Goal: Task Accomplishment & Management: Manage account settings

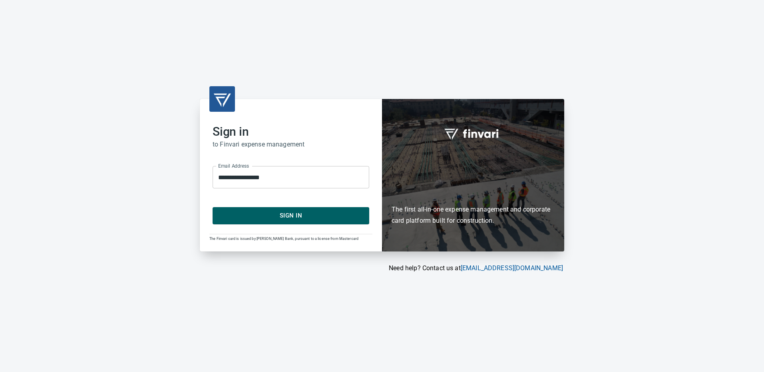
click at [288, 216] on span "Sign In" at bounding box center [290, 216] width 139 height 10
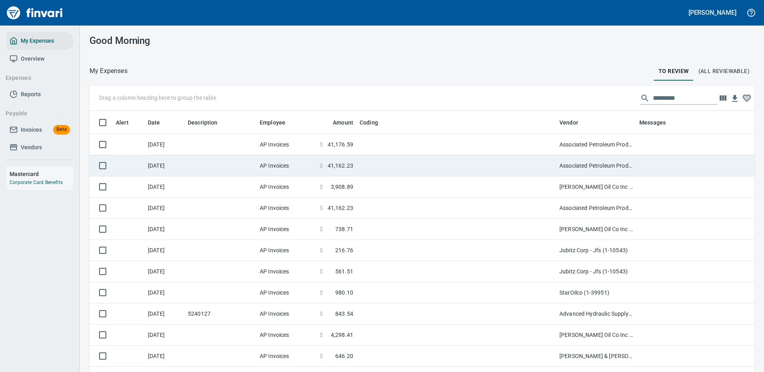
click at [442, 137] on td at bounding box center [456, 144] width 200 height 21
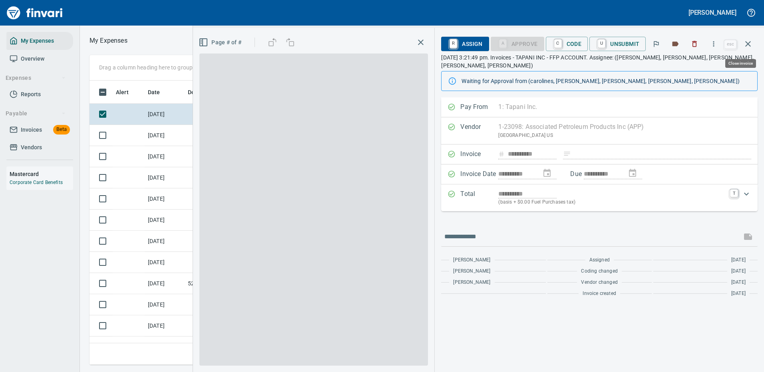
scroll to position [273, 453]
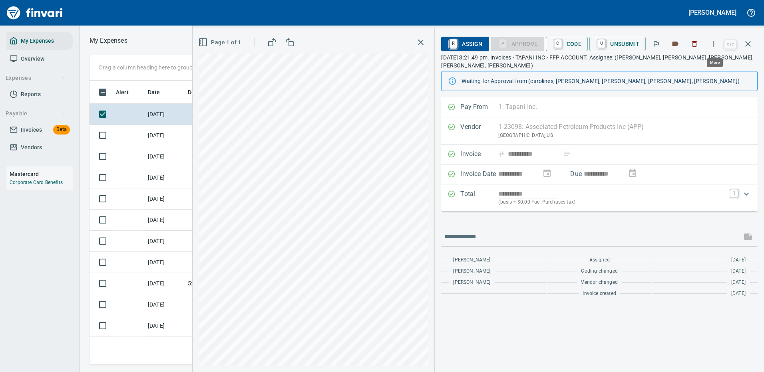
click at [715, 45] on icon "button" at bounding box center [714, 44] width 8 height 8
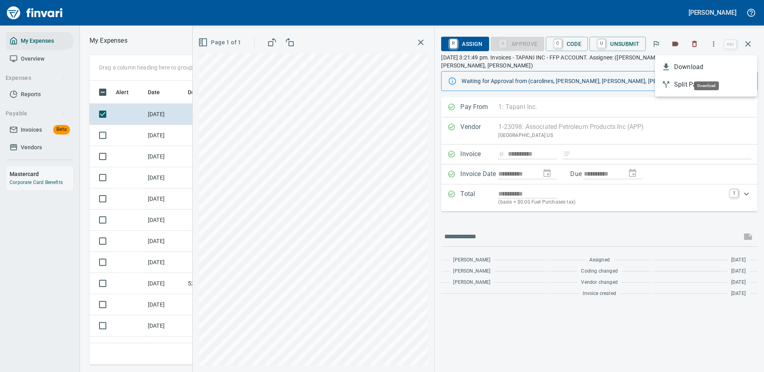
click at [686, 65] on span "Download" at bounding box center [712, 67] width 77 height 10
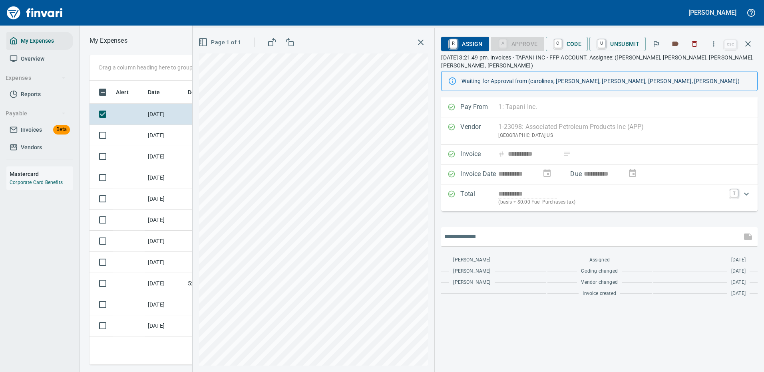
click at [504, 231] on input "text" at bounding box center [591, 237] width 294 height 13
type input "*******"
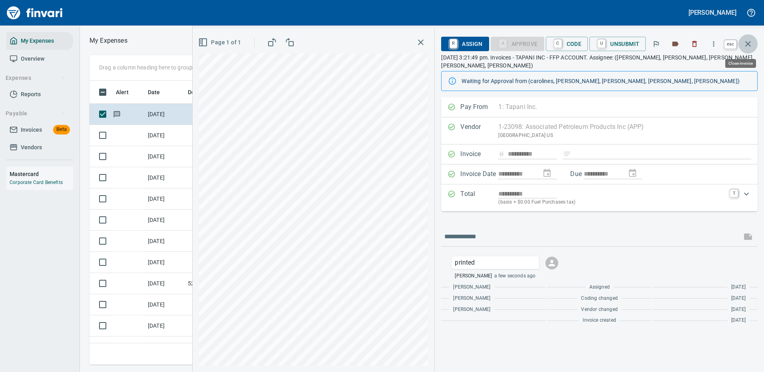
click at [749, 42] on icon "button" at bounding box center [748, 44] width 10 height 10
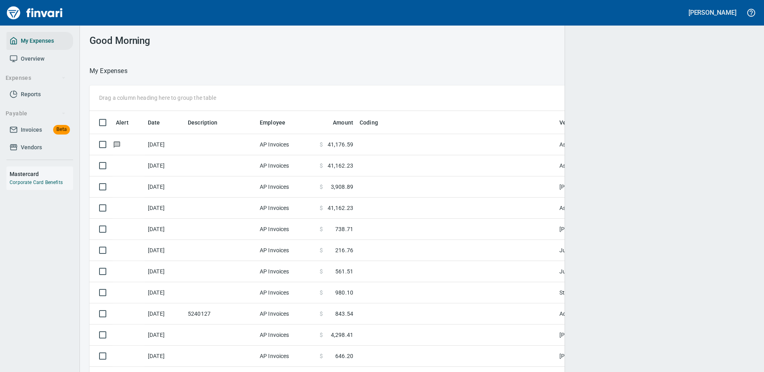
scroll to position [273, 641]
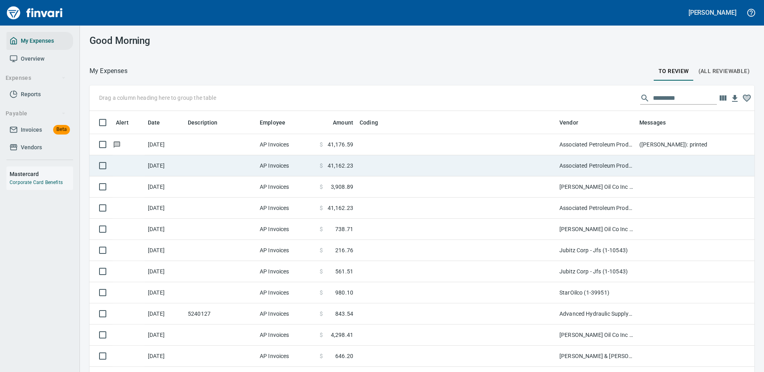
click at [603, 163] on td "Associated Petroleum Products Inc (APP) (1-23098)" at bounding box center [596, 165] width 80 height 21
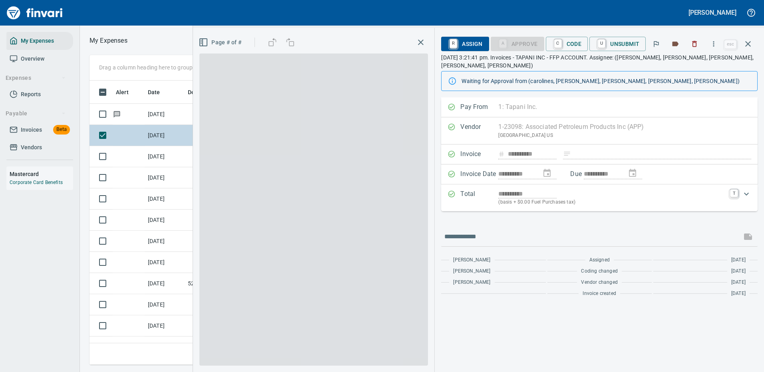
scroll to position [1, 1]
click at [603, 163] on div "Drag a column heading here to group the table Alert Date Description Employee A…" at bounding box center [422, 210] width 684 height 310
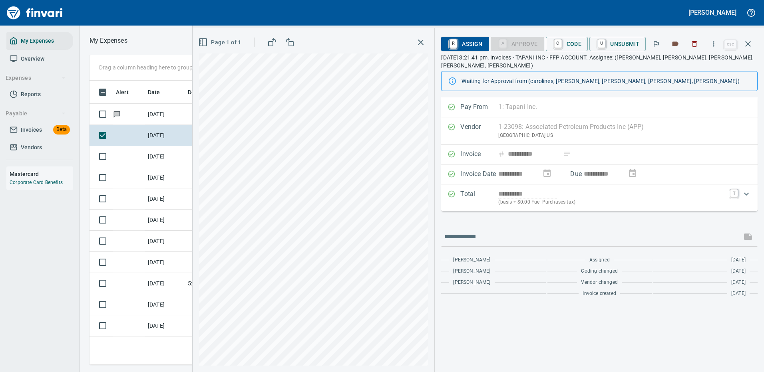
scroll to position [273, 453]
click at [715, 44] on icon "button" at bounding box center [714, 44] width 8 height 8
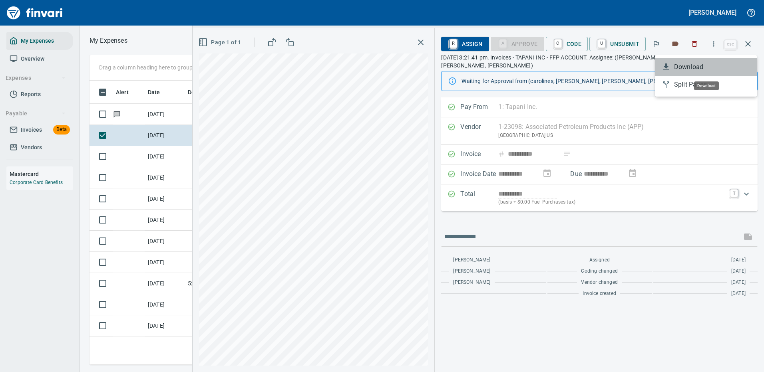
click at [697, 66] on span "Download" at bounding box center [712, 67] width 77 height 10
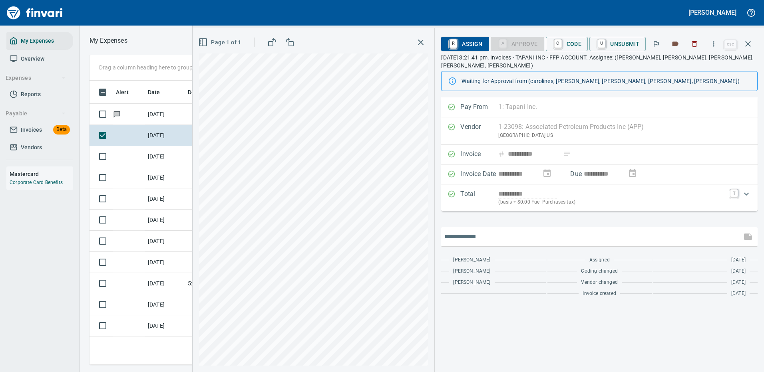
click at [520, 231] on input "text" at bounding box center [591, 237] width 294 height 13
type input "*******"
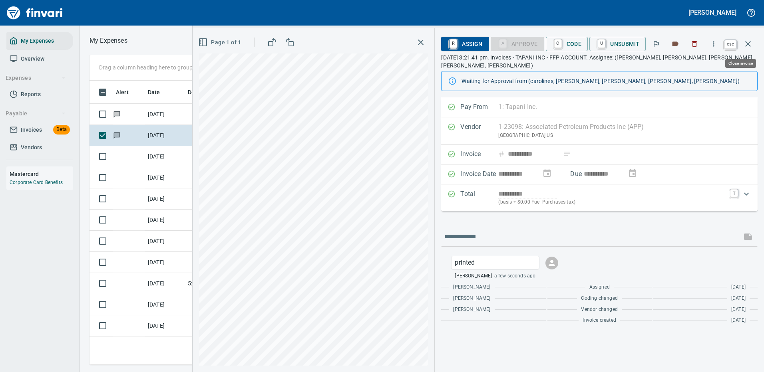
click at [749, 40] on icon "button" at bounding box center [748, 44] width 10 height 10
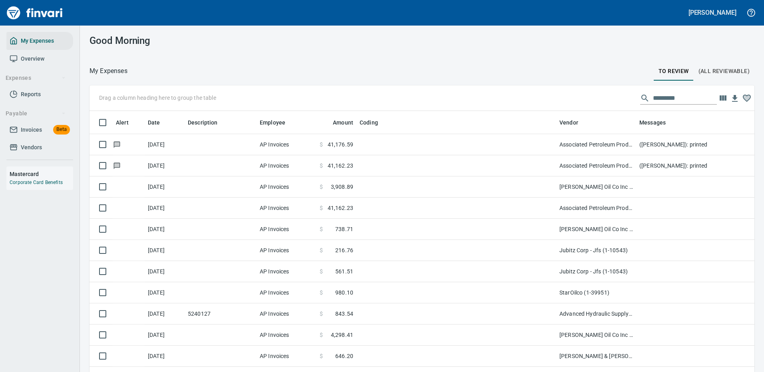
scroll to position [273, 643]
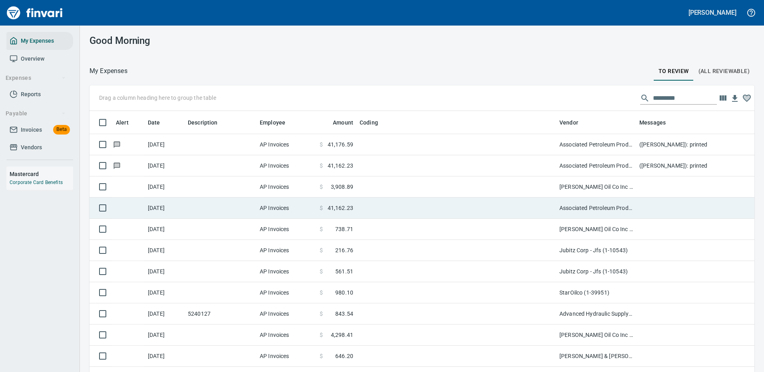
click at [587, 186] on td "[PERSON_NAME] Oil Co Inc (1-38025)" at bounding box center [596, 187] width 80 height 21
click at [586, 198] on td "Associated Petroleum Products Inc (APP) (1-23098)" at bounding box center [596, 208] width 80 height 21
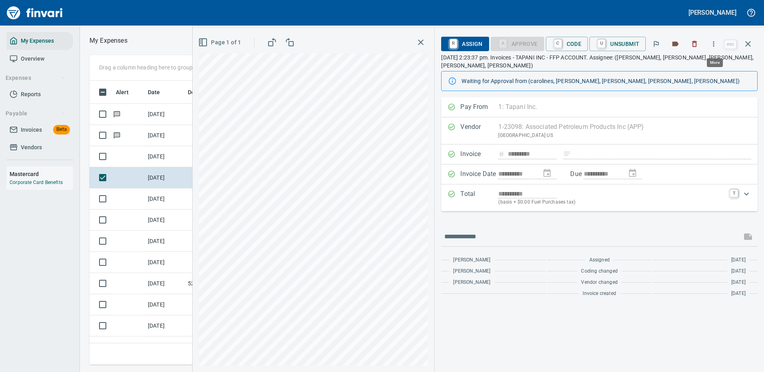
scroll to position [273, 453]
click at [714, 43] on icon "button" at bounding box center [714, 44] width 8 height 8
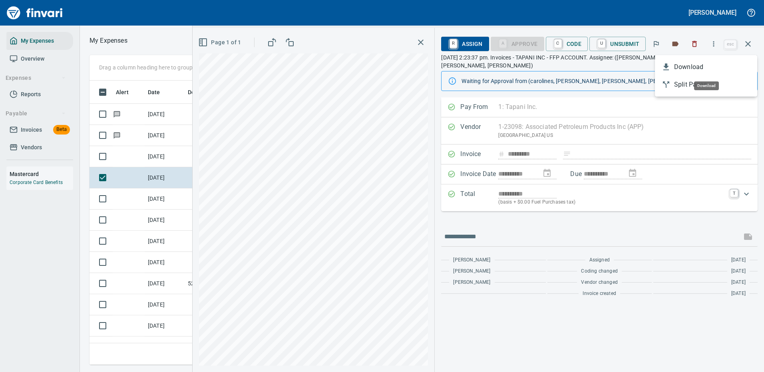
click at [688, 66] on span "Download" at bounding box center [712, 67] width 77 height 10
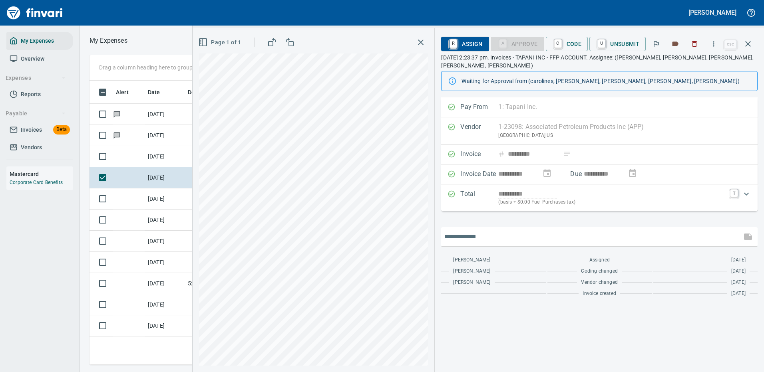
click at [476, 231] on input "text" at bounding box center [591, 237] width 294 height 13
type input "*******"
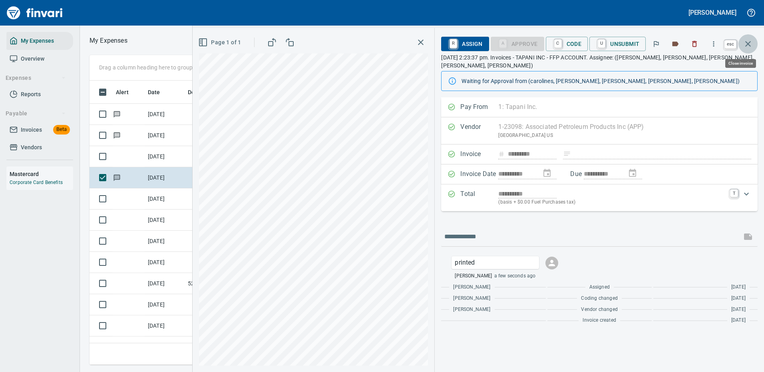
click at [748, 42] on icon "button" at bounding box center [748, 44] width 10 height 10
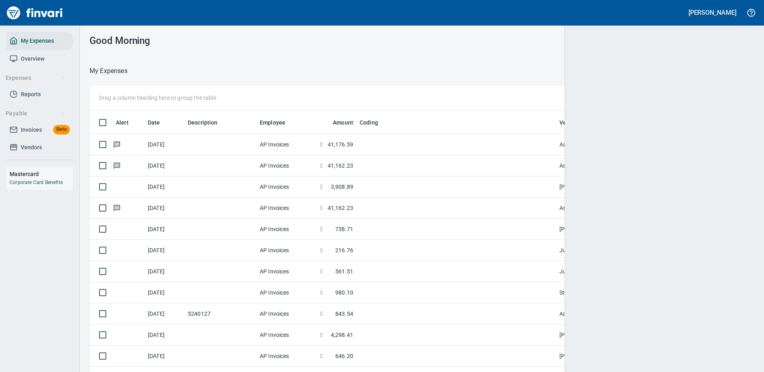
scroll to position [273, 647]
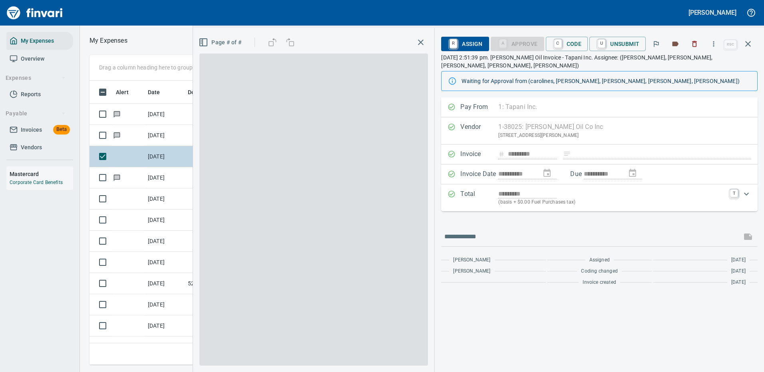
click at [657, 182] on div "**********" at bounding box center [599, 194] width 317 height 193
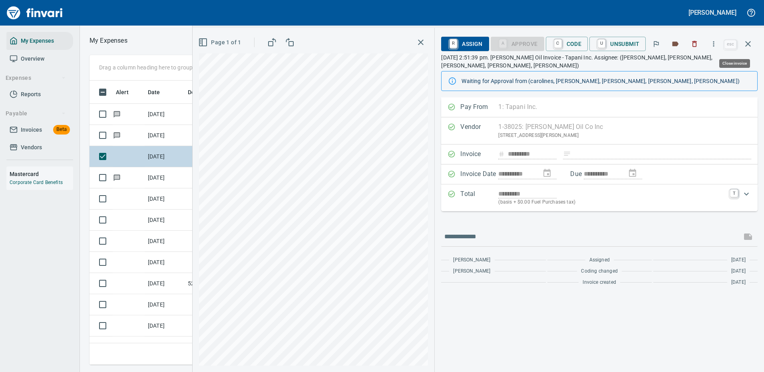
scroll to position [273, 453]
click at [714, 42] on icon "button" at bounding box center [714, 44] width 8 height 8
click at [686, 66] on span "Download" at bounding box center [712, 67] width 77 height 10
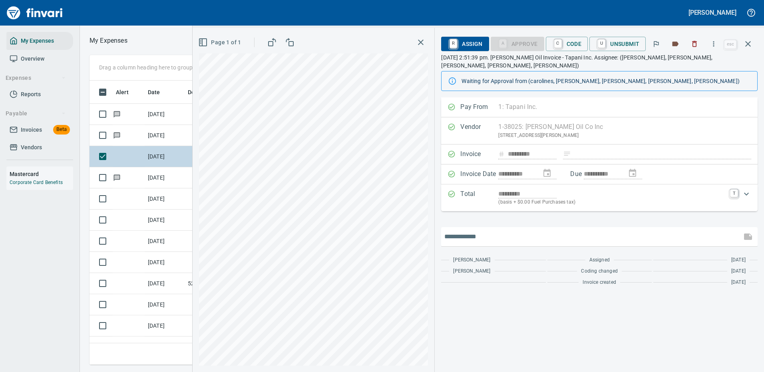
click at [478, 231] on input "text" at bounding box center [591, 237] width 294 height 13
type input "*******"
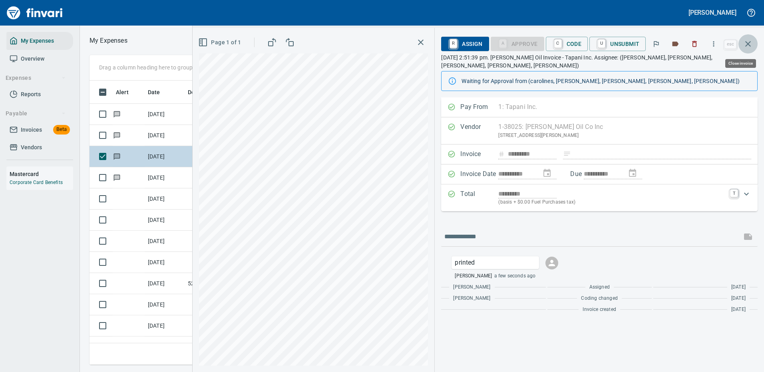
click at [746, 46] on icon "button" at bounding box center [748, 44] width 10 height 10
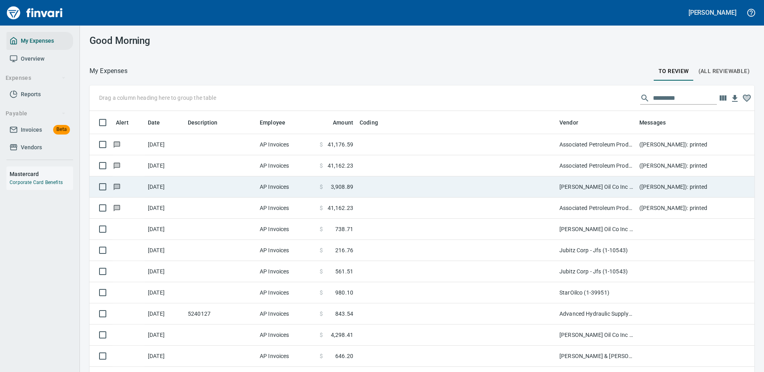
scroll to position [273, 647]
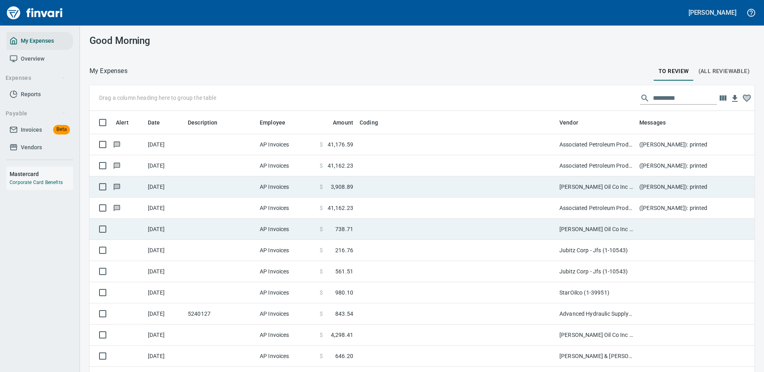
click at [634, 230] on td "[PERSON_NAME] Oil Co Inc (1-38025)" at bounding box center [596, 229] width 80 height 21
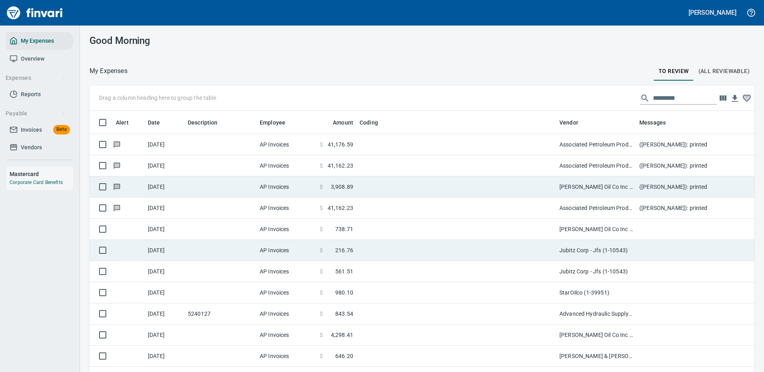
click at [634, 230] on div "Drag a column heading here to group the table Alert Date Description Employee A…" at bounding box center [422, 241] width 684 height 310
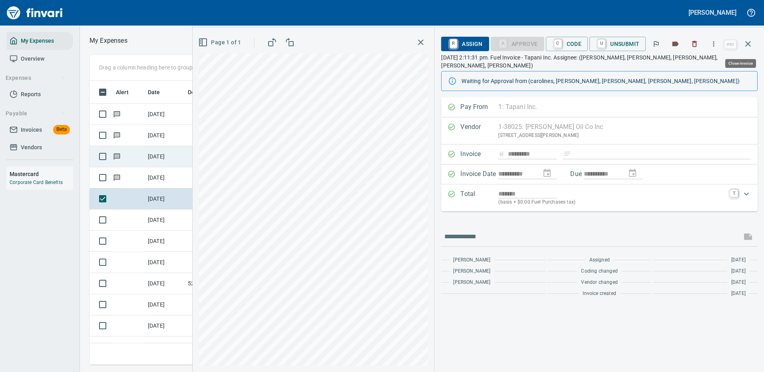
scroll to position [273, 453]
click at [715, 46] on icon "button" at bounding box center [713, 43] width 1 height 5
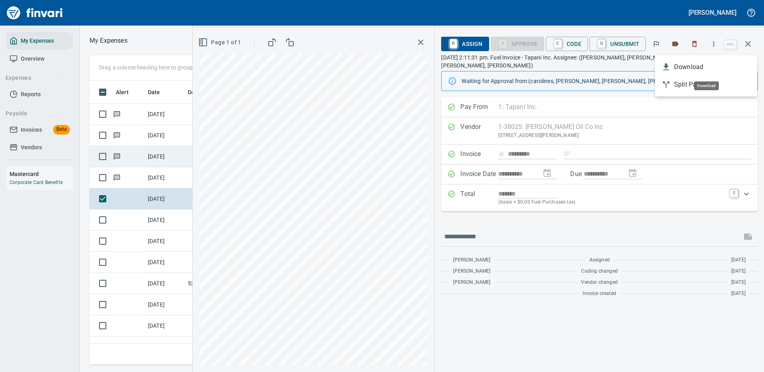
click at [683, 66] on span "Download" at bounding box center [712, 67] width 77 height 10
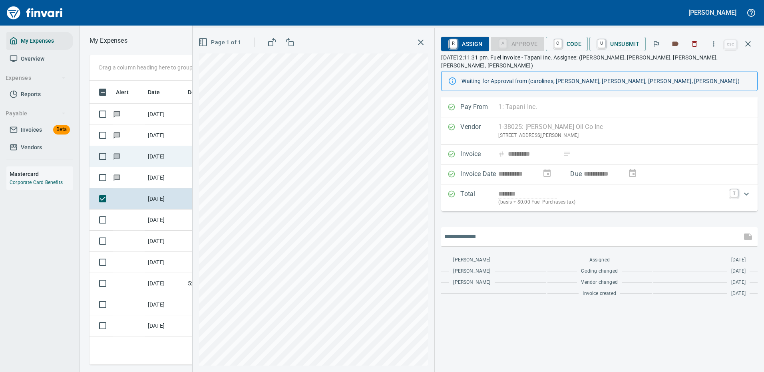
drag, startPoint x: 481, startPoint y: 229, endPoint x: 475, endPoint y: 231, distance: 5.8
click at [480, 231] on input "text" at bounding box center [591, 237] width 294 height 13
type input "*******"
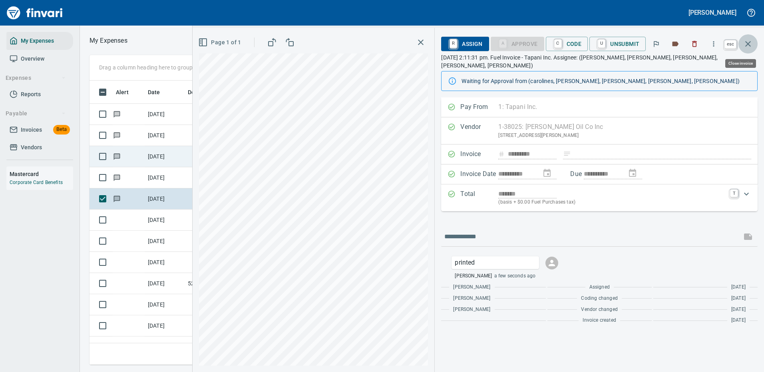
click at [746, 44] on icon "button" at bounding box center [748, 44] width 10 height 10
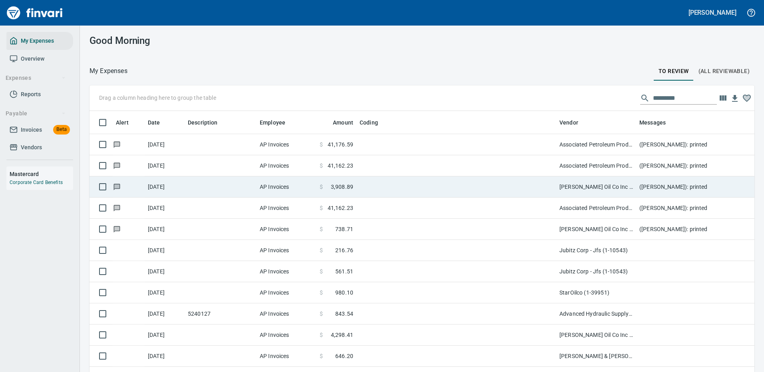
scroll to position [273, 647]
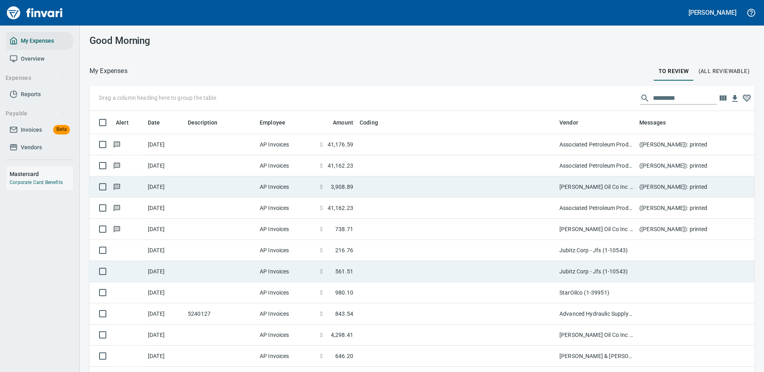
click at [599, 243] on td "Jubitz Corp - Jfs (1-10543)" at bounding box center [596, 250] width 80 height 21
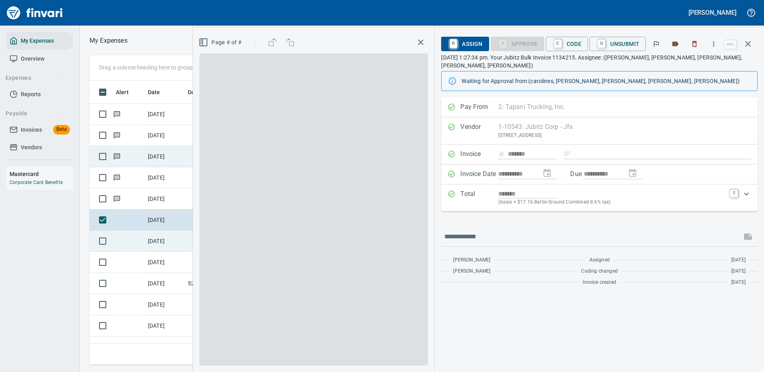
click at [600, 243] on div "Drag a column heading here to group the table Alert Date Description Employee A…" at bounding box center [422, 210] width 684 height 310
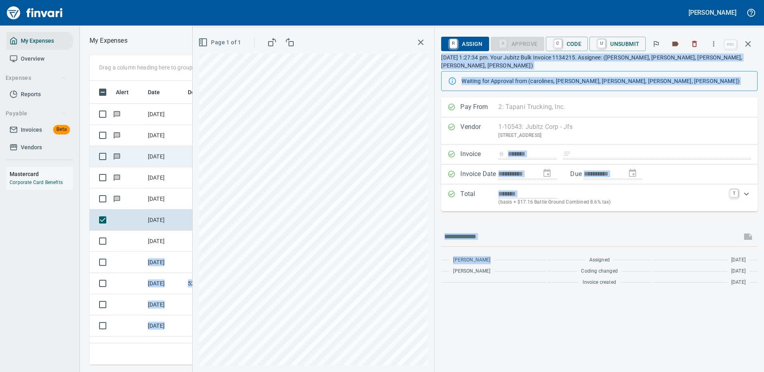
scroll to position [273, 453]
click at [714, 41] on icon "button" at bounding box center [714, 44] width 8 height 8
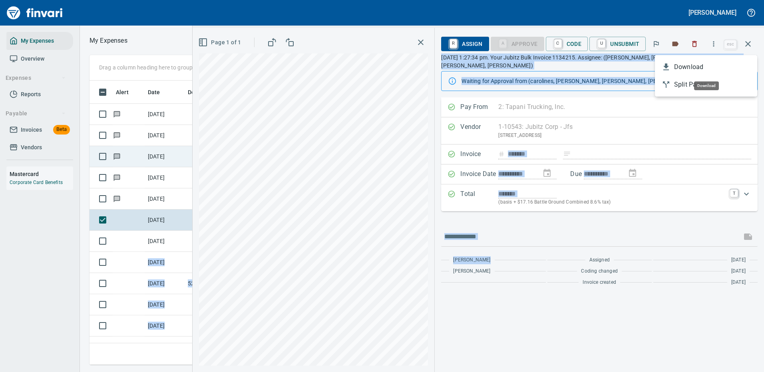
click at [688, 65] on span "Download" at bounding box center [712, 67] width 77 height 10
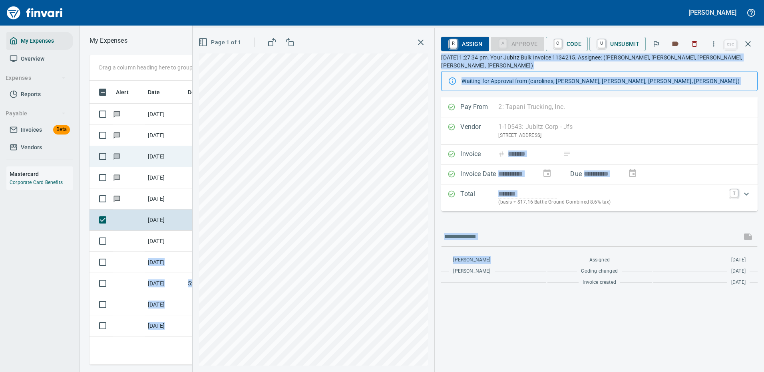
click at [469, 227] on div at bounding box center [599, 236] width 317 height 19
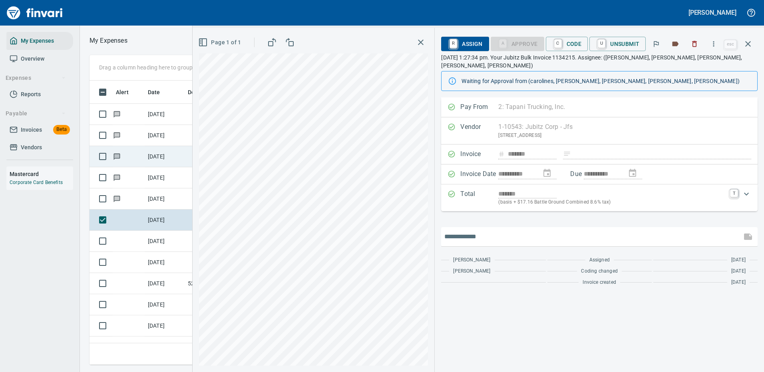
click at [469, 231] on input "text" at bounding box center [591, 237] width 294 height 13
type input "*******"
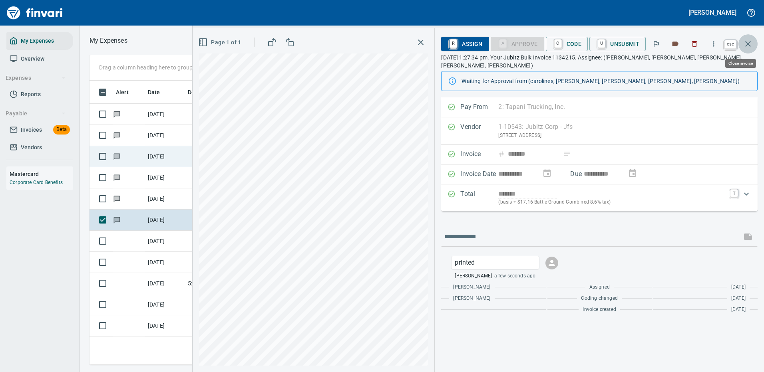
click at [749, 42] on icon "button" at bounding box center [748, 44] width 10 height 10
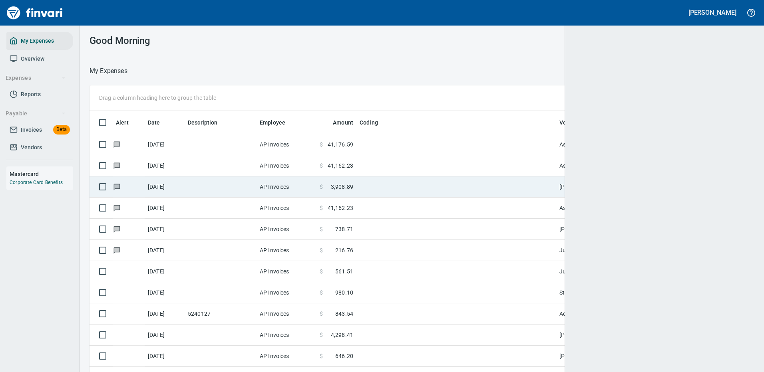
scroll to position [273, 642]
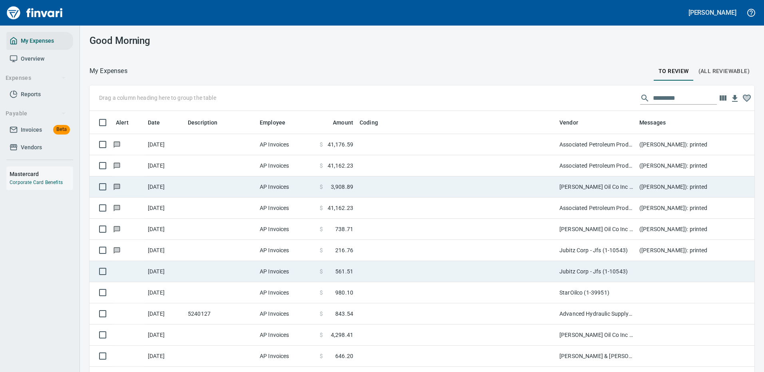
click at [526, 269] on td at bounding box center [456, 271] width 200 height 21
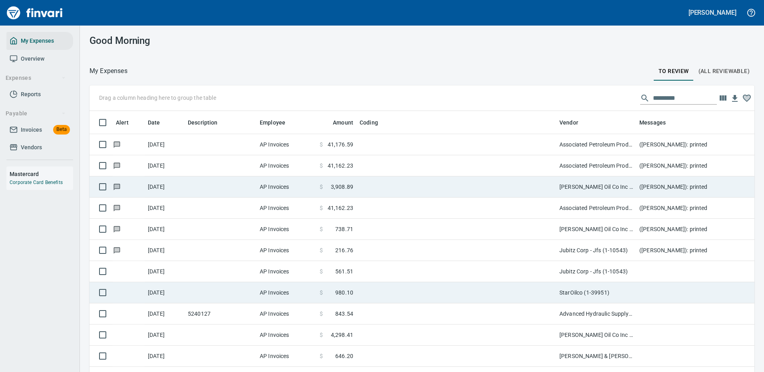
click at [527, 283] on td at bounding box center [456, 293] width 200 height 21
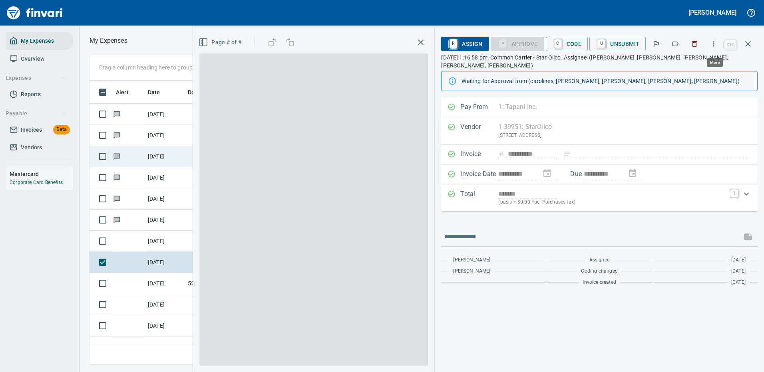
scroll to position [273, 453]
click at [715, 44] on icon "button" at bounding box center [713, 43] width 1 height 5
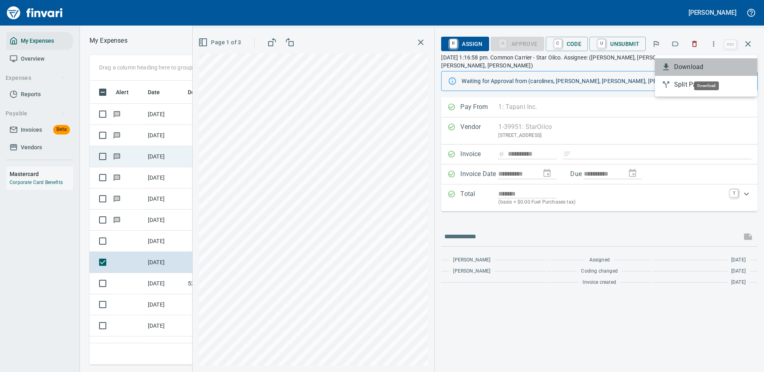
click at [688, 67] on span "Download" at bounding box center [712, 67] width 77 height 10
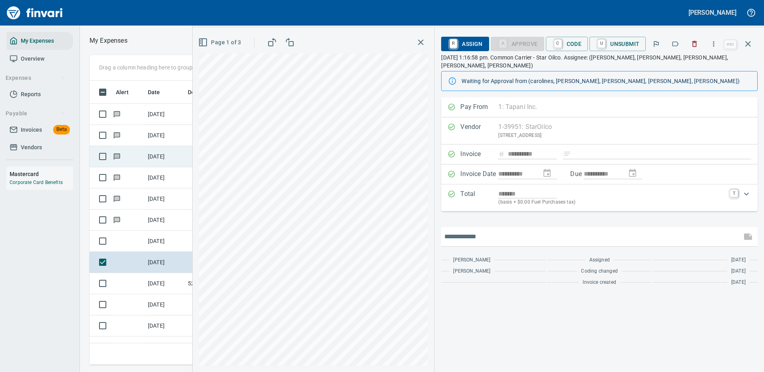
click at [504, 232] on input "text" at bounding box center [591, 237] width 294 height 13
type input "*******"
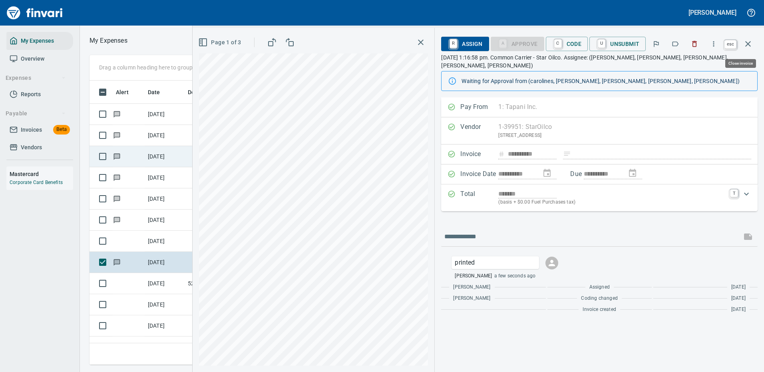
click at [748, 44] on icon "button" at bounding box center [748, 44] width 6 height 6
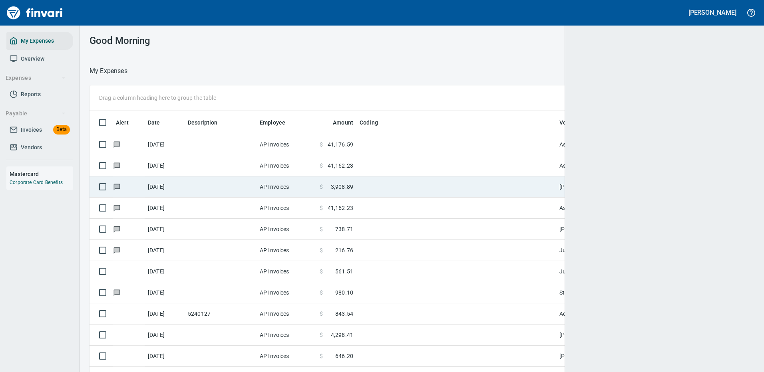
scroll to position [273, 647]
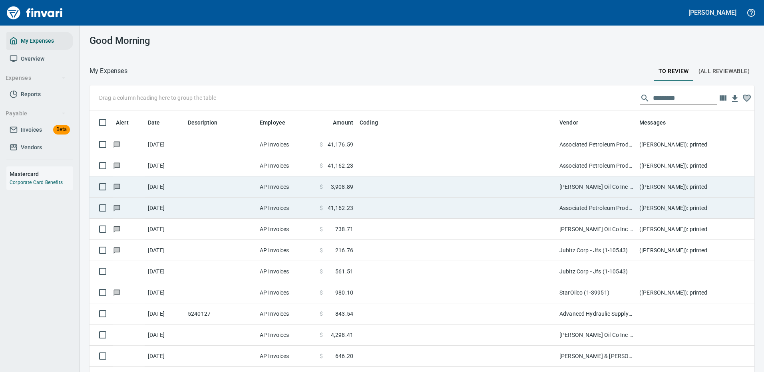
drag, startPoint x: 583, startPoint y: 265, endPoint x: 565, endPoint y: 176, distance: 90.8
click at [583, 265] on td "Jubitz Corp - Jfs (1-10543)" at bounding box center [596, 271] width 80 height 21
click at [583, 283] on td "StarOilco (1-39951)" at bounding box center [596, 293] width 80 height 21
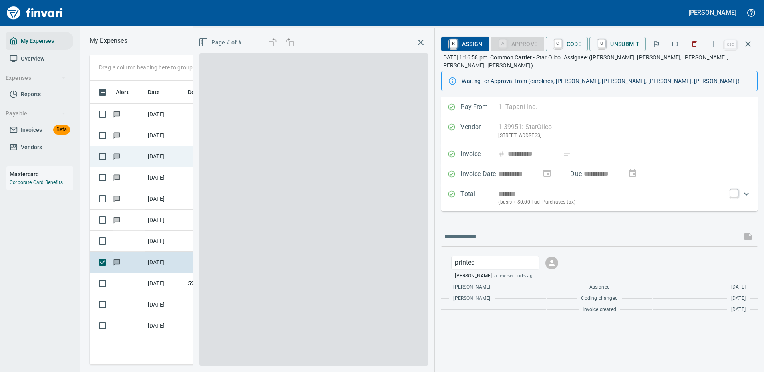
scroll to position [273, 453]
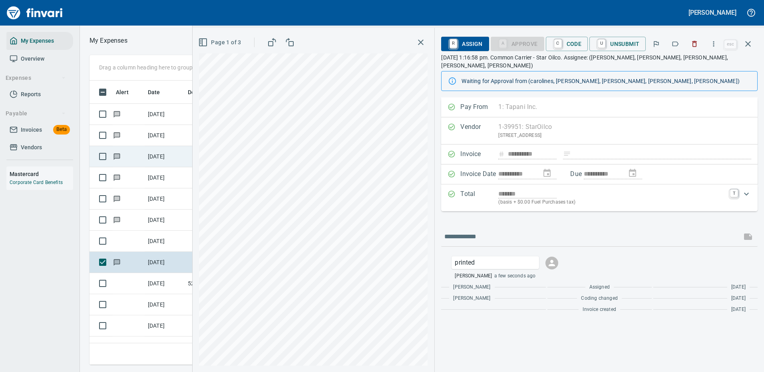
click at [715, 42] on icon "button" at bounding box center [714, 44] width 8 height 8
click at [675, 68] on span "Download" at bounding box center [712, 67] width 77 height 10
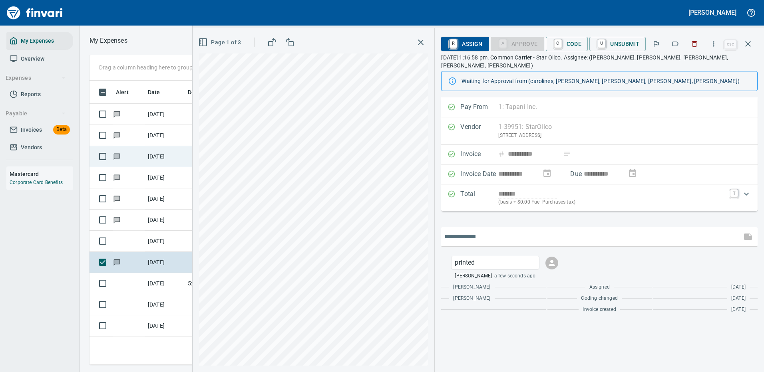
click at [466, 231] on input "text" at bounding box center [591, 237] width 294 height 13
type input "*******"
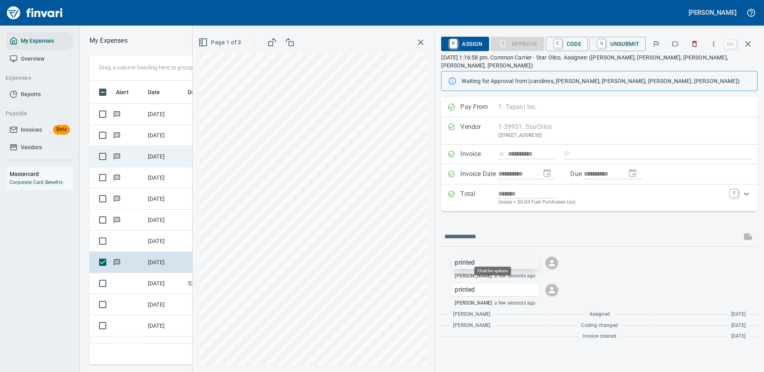
drag, startPoint x: 497, startPoint y: 257, endPoint x: 466, endPoint y: 256, distance: 31.2
click at [467, 258] on p "printed" at bounding box center [495, 263] width 81 height 10
click at [533, 291] on span "Delete Message" at bounding box center [550, 290] width 77 height 10
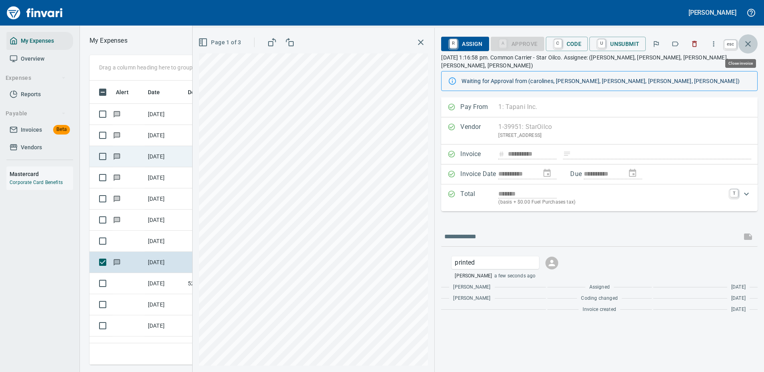
click at [747, 45] on icon "button" at bounding box center [748, 44] width 6 height 6
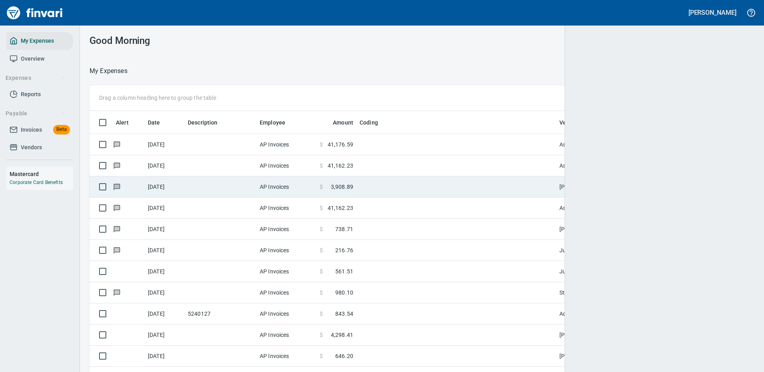
scroll to position [273, 647]
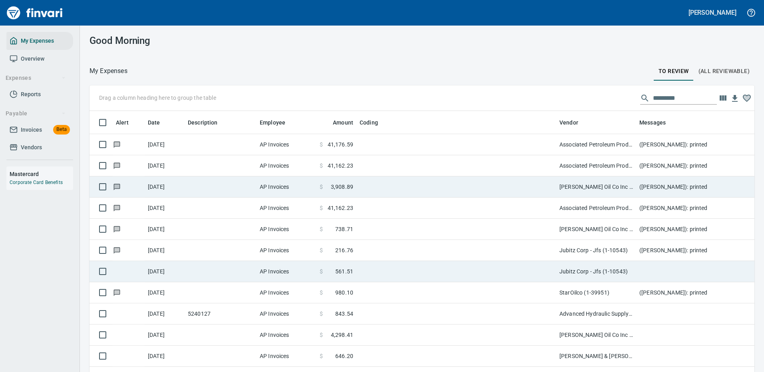
click at [590, 271] on td "Jubitz Corp - Jfs (1-10543)" at bounding box center [596, 271] width 80 height 21
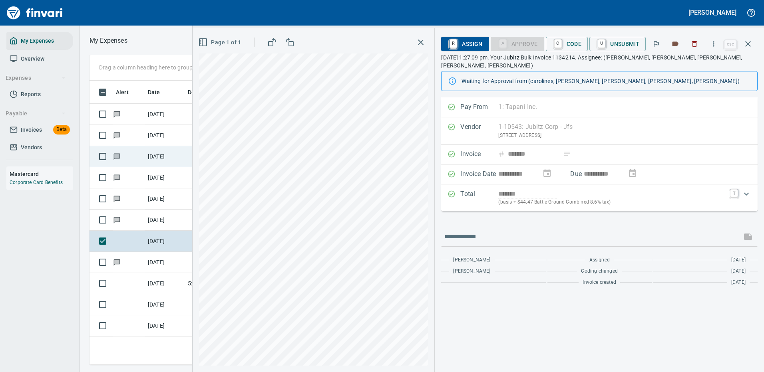
scroll to position [273, 453]
click at [716, 41] on icon "button" at bounding box center [714, 44] width 8 height 8
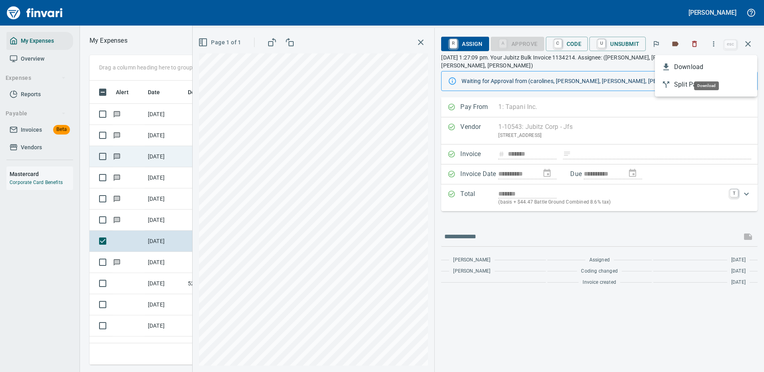
click at [688, 64] on span "Download" at bounding box center [712, 67] width 77 height 10
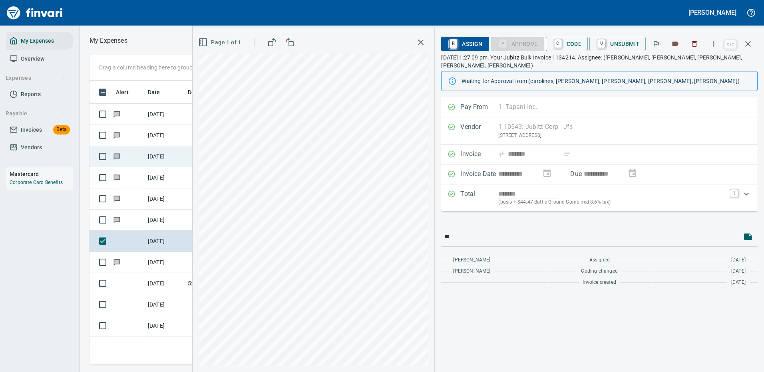
click at [756, 4] on div "[PERSON_NAME]" at bounding box center [382, 13] width 764 height 26
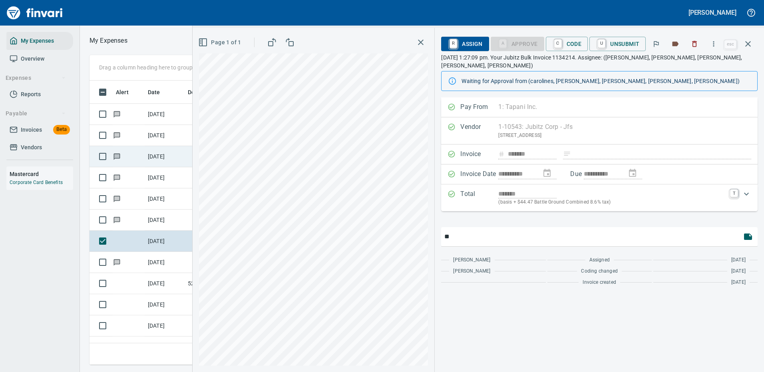
drag, startPoint x: 464, startPoint y: 228, endPoint x: 438, endPoint y: 229, distance: 26.0
click at [438, 229] on div "**********" at bounding box center [599, 235] width 329 height 275
type input "*******"
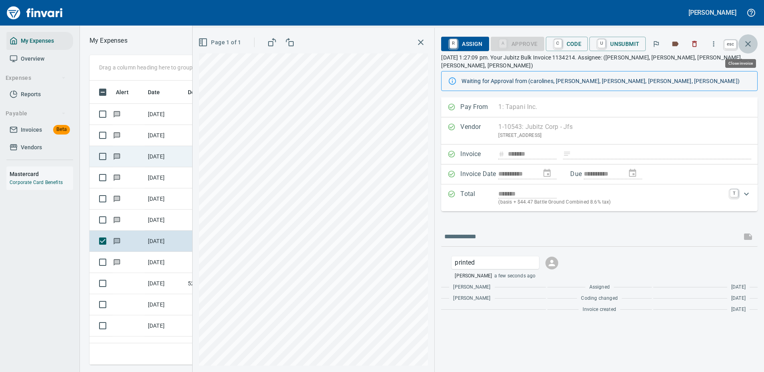
click at [746, 43] on icon "button" at bounding box center [748, 44] width 6 height 6
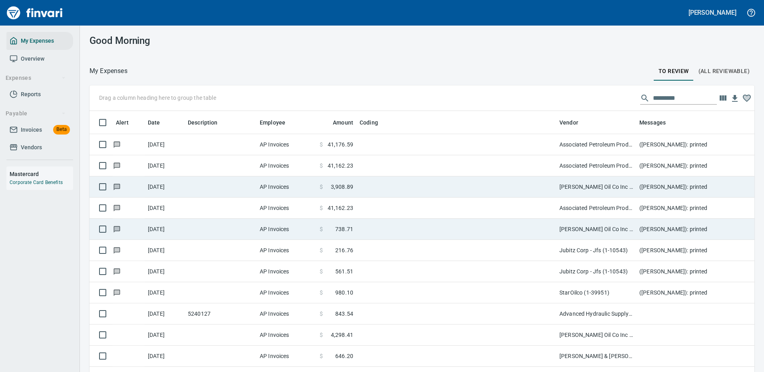
scroll to position [273, 647]
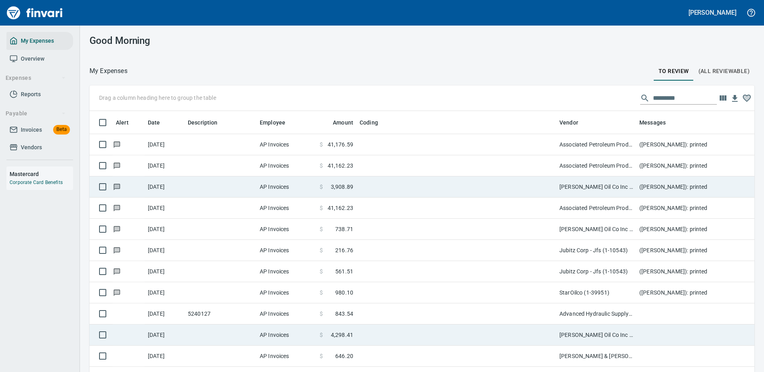
click at [580, 339] on td "[PERSON_NAME] Oil Co Inc (1-38025)" at bounding box center [596, 335] width 80 height 21
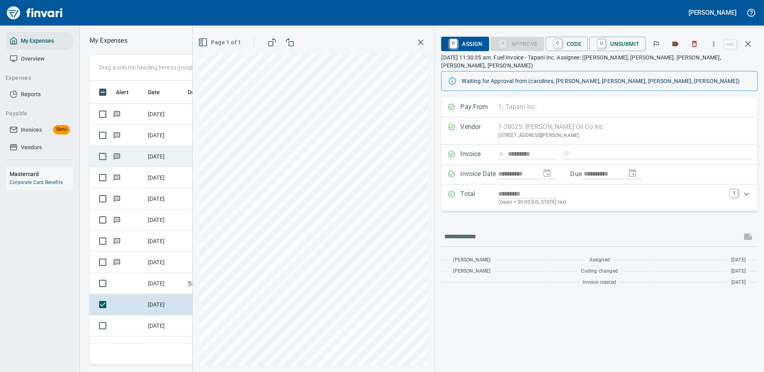
scroll to position [273, 453]
click at [714, 41] on icon "button" at bounding box center [714, 44] width 8 height 8
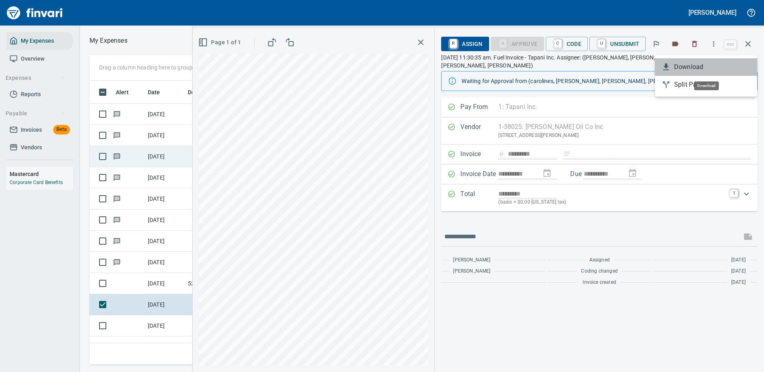
click at [690, 66] on span "Download" at bounding box center [712, 67] width 77 height 10
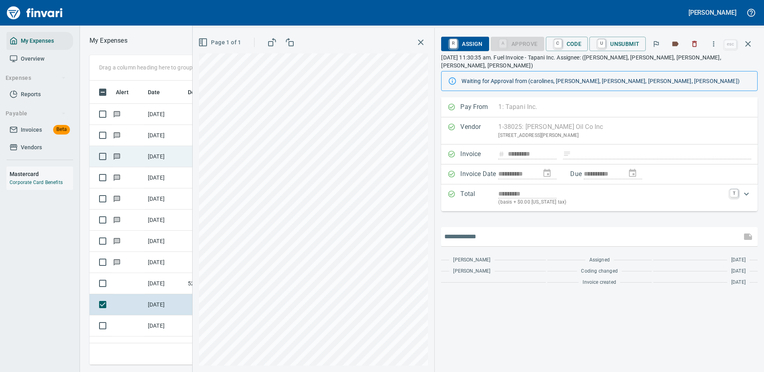
drag, startPoint x: 459, startPoint y: 228, endPoint x: 464, endPoint y: 229, distance: 4.8
click at [460, 231] on input "text" at bounding box center [591, 237] width 294 height 13
type input "*******"
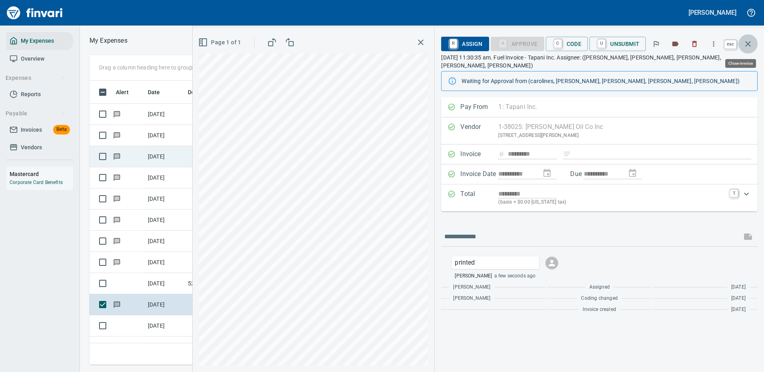
click at [750, 41] on icon "button" at bounding box center [748, 44] width 10 height 10
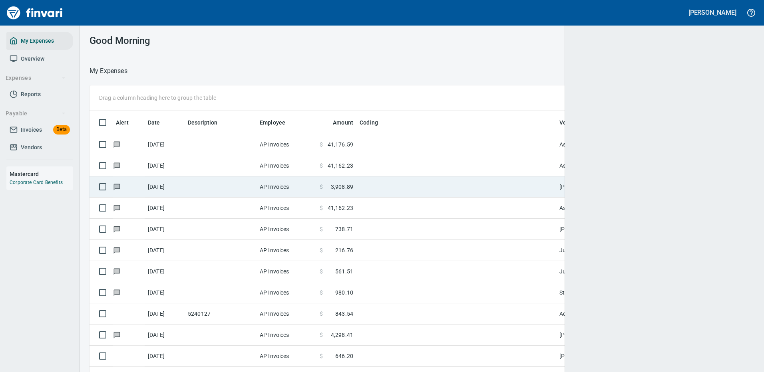
scroll to position [273, 643]
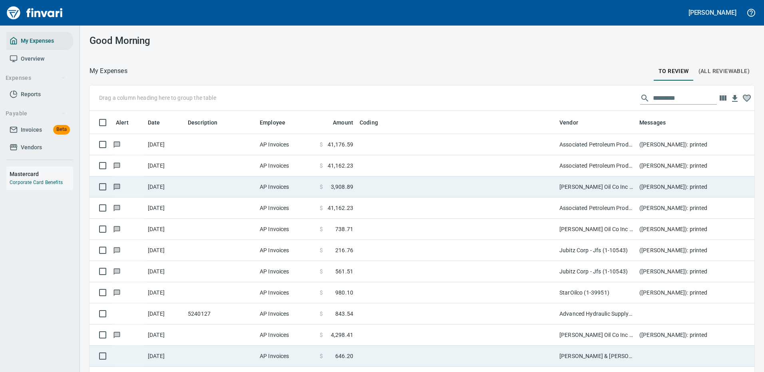
click at [582, 355] on td "[PERSON_NAME] & [PERSON_NAME] Inc (1-11122)" at bounding box center [596, 356] width 80 height 21
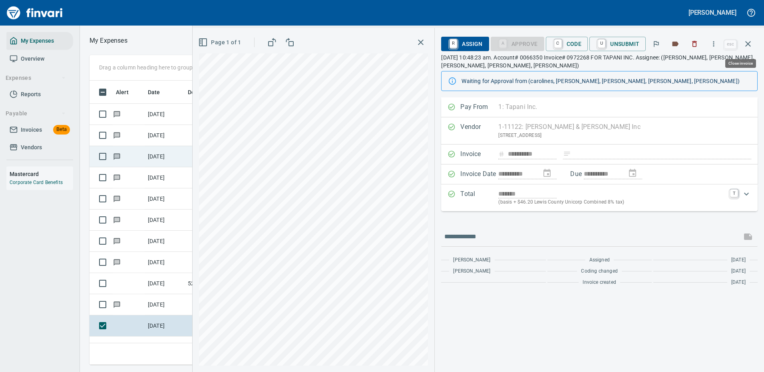
scroll to position [273, 453]
click at [716, 43] on icon "button" at bounding box center [714, 44] width 8 height 8
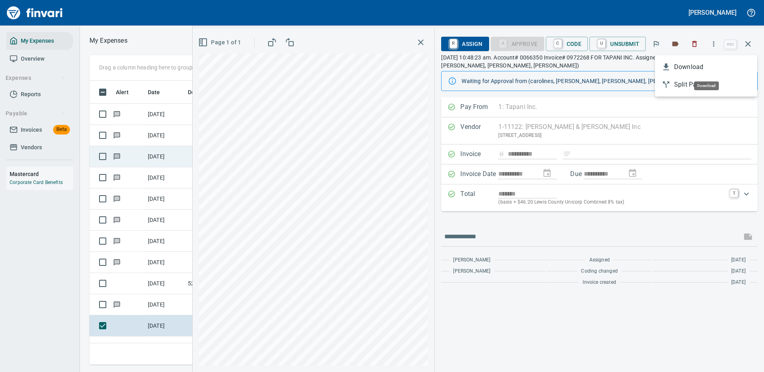
click at [681, 64] on span "Download" at bounding box center [712, 67] width 77 height 10
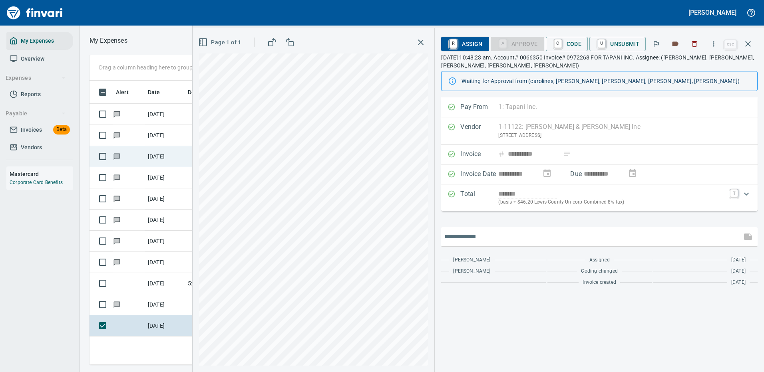
drag, startPoint x: 474, startPoint y: 238, endPoint x: 470, endPoint y: 239, distance: 4.4
click at [474, 238] on input "text" at bounding box center [591, 237] width 294 height 13
type input "*******"
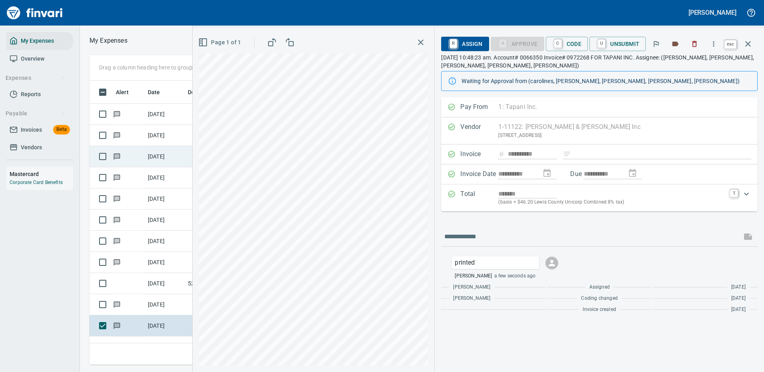
click at [749, 43] on icon "button" at bounding box center [748, 44] width 6 height 6
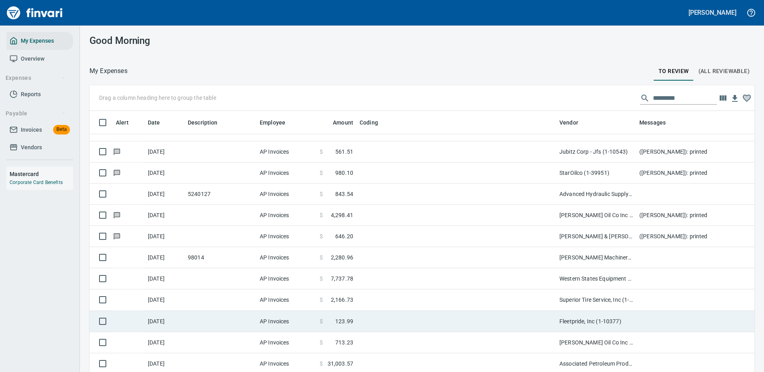
scroll to position [160, 0]
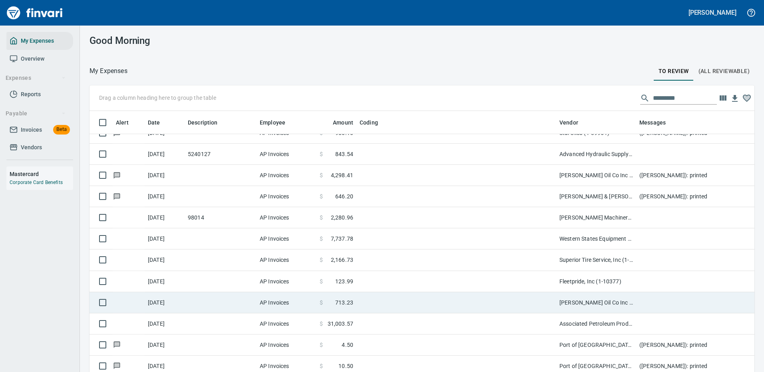
click at [544, 302] on td at bounding box center [456, 303] width 200 height 21
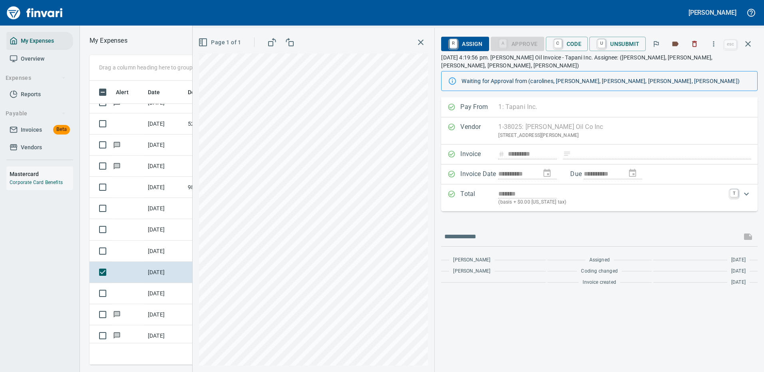
scroll to position [273, 453]
click at [715, 43] on icon "button" at bounding box center [714, 44] width 8 height 8
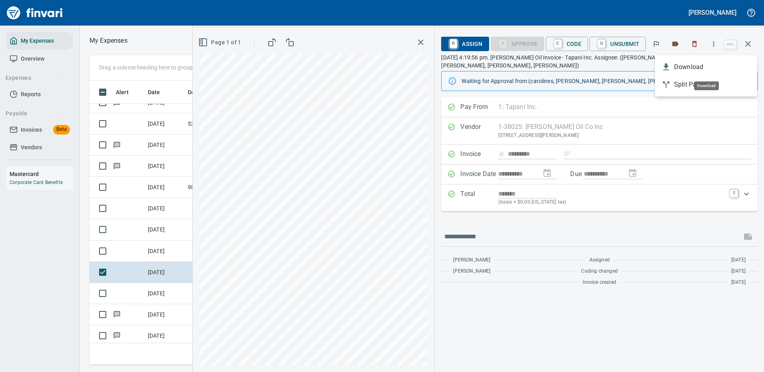
click at [683, 67] on span "Download" at bounding box center [712, 67] width 77 height 10
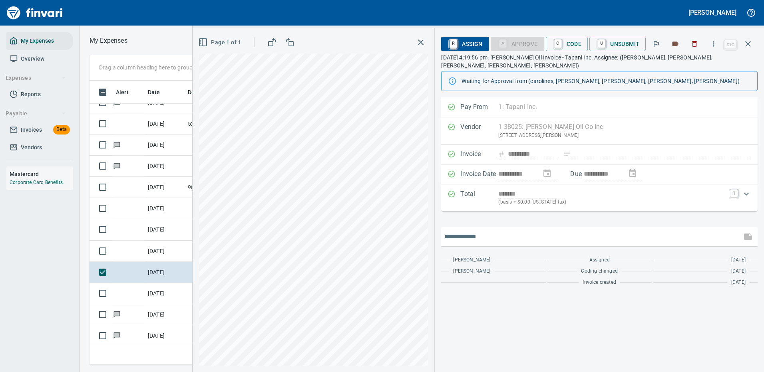
click at [476, 231] on input "text" at bounding box center [591, 237] width 294 height 13
type input "*******"
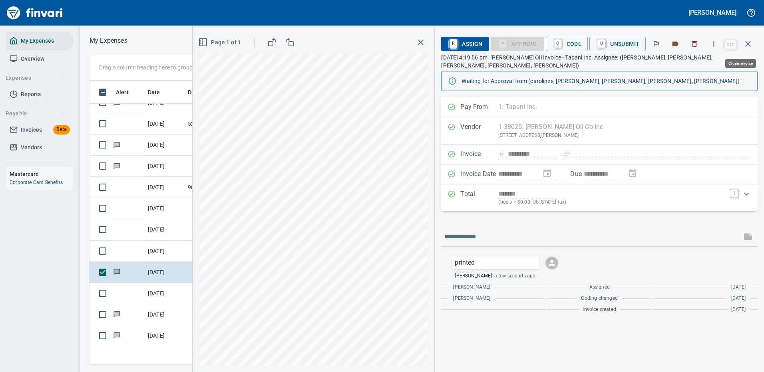
click at [747, 40] on icon "button" at bounding box center [748, 44] width 10 height 10
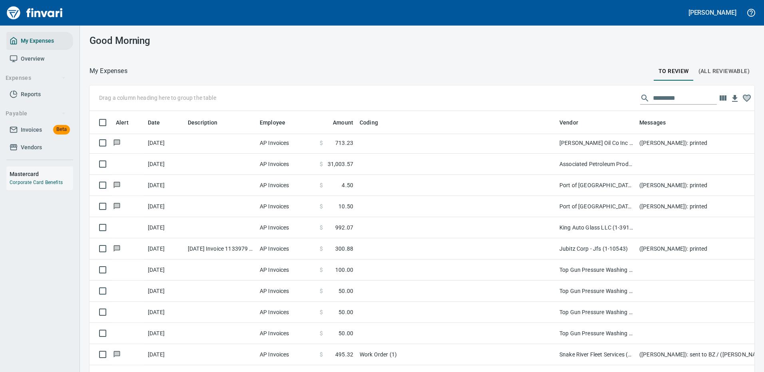
scroll to position [273, 647]
drag, startPoint x: 672, startPoint y: 94, endPoint x: 577, endPoint y: 98, distance: 94.4
click at [577, 98] on div "Drag a column heading here to group the table" at bounding box center [422, 99] width 665 height 26
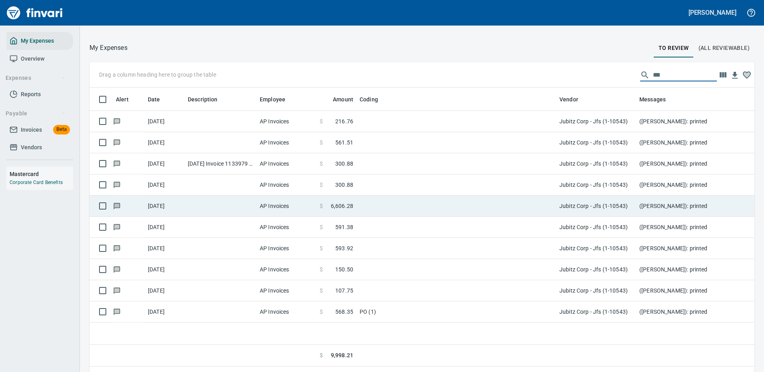
scroll to position [0, 0]
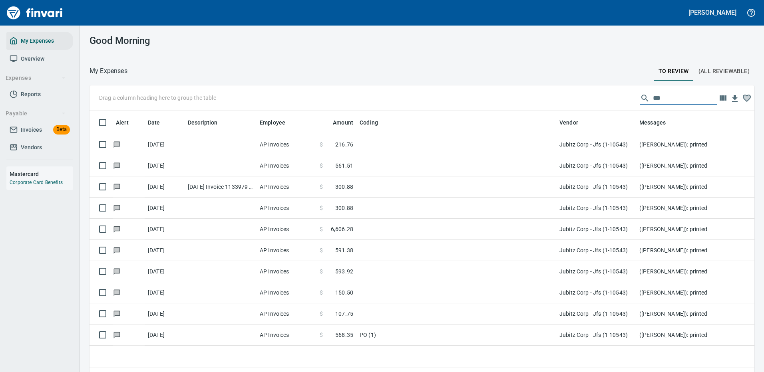
drag, startPoint x: 660, startPoint y: 99, endPoint x: 557, endPoint y: 107, distance: 102.6
click at [559, 106] on div "Drag a column heading here to group the table ***" at bounding box center [422, 99] width 665 height 26
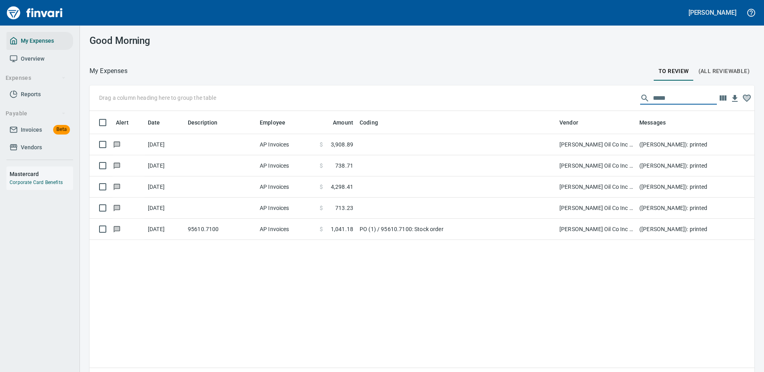
drag, startPoint x: 662, startPoint y: 101, endPoint x: 619, endPoint y: 97, distance: 43.7
click at [619, 97] on div "Drag a column heading here to group the table *****" at bounding box center [422, 99] width 665 height 26
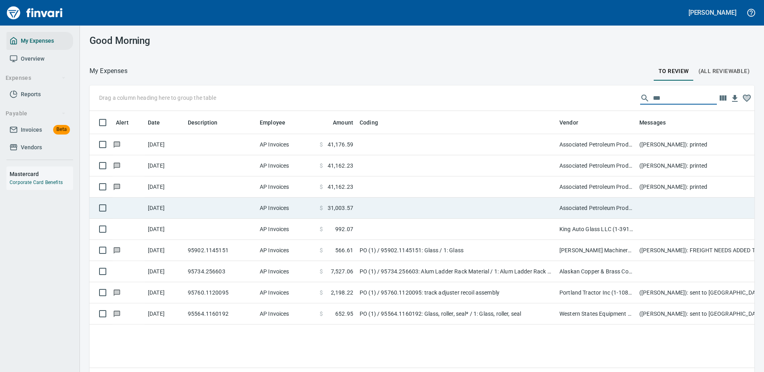
type input "***"
click at [462, 208] on td at bounding box center [456, 208] width 200 height 21
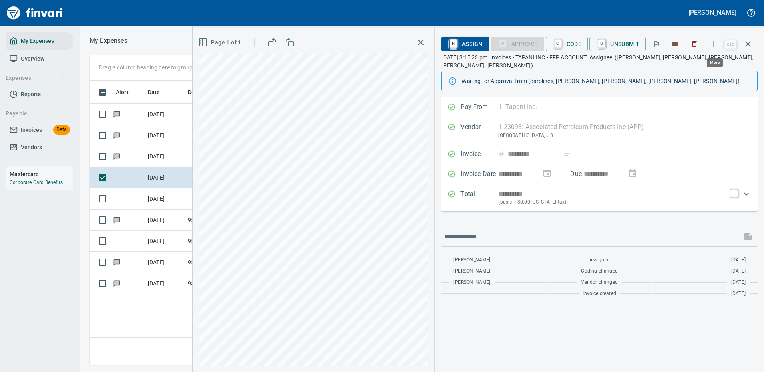
scroll to position [273, 459]
click at [715, 43] on icon "button" at bounding box center [714, 44] width 8 height 8
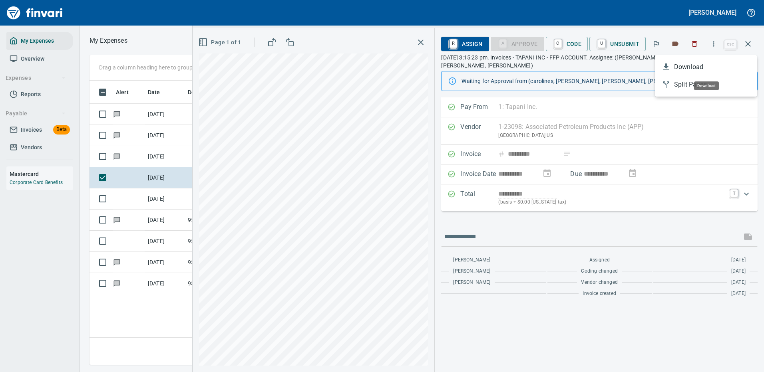
click at [690, 69] on span "Download" at bounding box center [712, 67] width 77 height 10
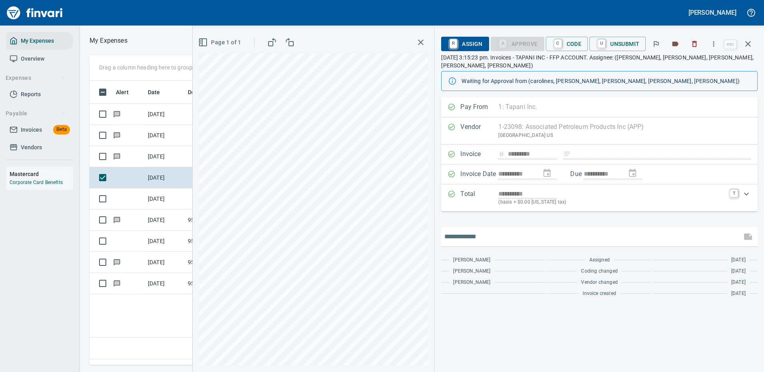
drag, startPoint x: 473, startPoint y: 225, endPoint x: 471, endPoint y: 229, distance: 4.8
click at [474, 231] on input "text" at bounding box center [591, 237] width 294 height 13
type input "*******"
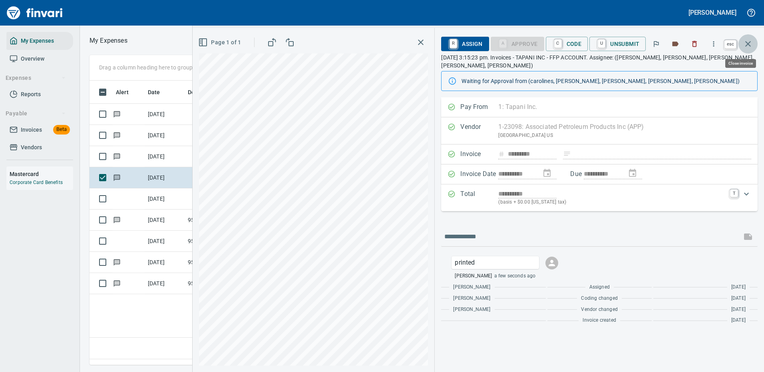
click at [748, 40] on icon "button" at bounding box center [748, 44] width 10 height 10
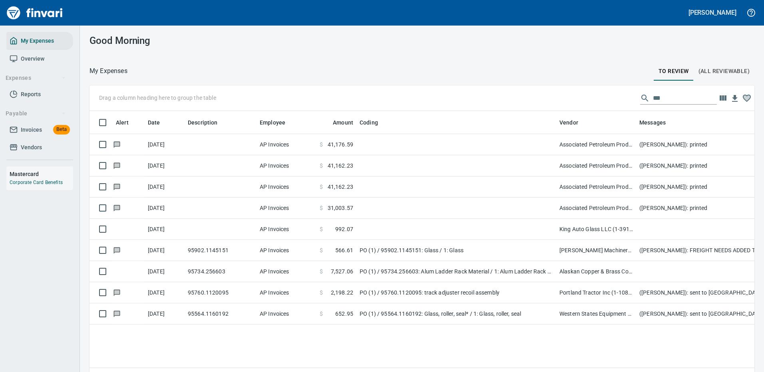
scroll to position [273, 653]
drag, startPoint x: 661, startPoint y: 103, endPoint x: 604, endPoint y: 100, distance: 57.2
click at [604, 100] on div "Drag a column heading here to group the table ***" at bounding box center [422, 99] width 665 height 26
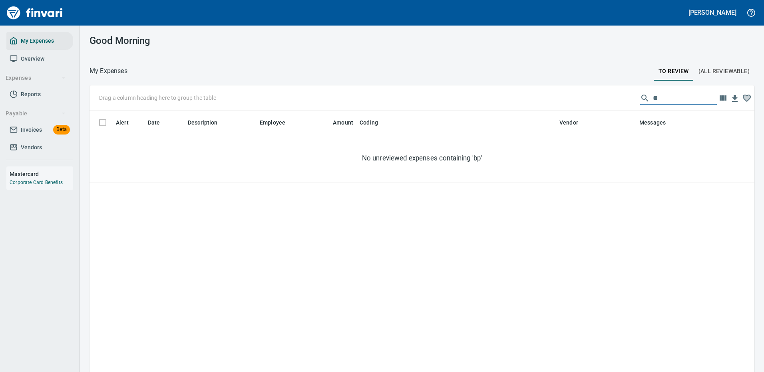
drag, startPoint x: 653, startPoint y: 96, endPoint x: 609, endPoint y: 100, distance: 44.9
click at [609, 100] on div "Drag a column heading here to group the table **" at bounding box center [422, 99] width 665 height 26
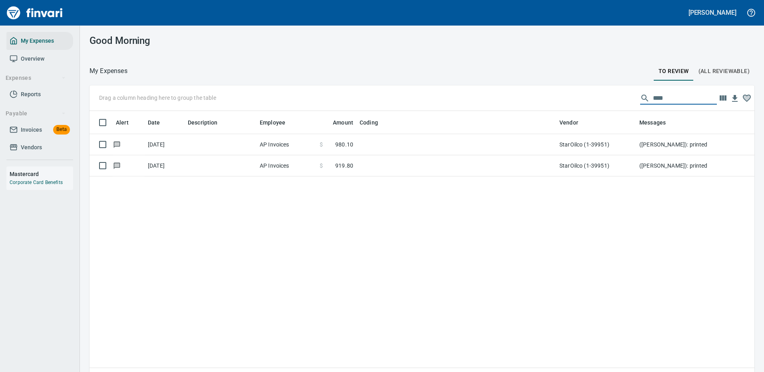
type input "****"
click at [576, 237] on div "Alert Date Description Employee Amount Coding Vendor Messages [DATE] AP Invoice…" at bounding box center [422, 250] width 665 height 279
drag, startPoint x: 655, startPoint y: 104, endPoint x: 609, endPoint y: 103, distance: 45.6
click at [609, 103] on div "Drag a column heading here to group the table ****" at bounding box center [422, 99] width 665 height 26
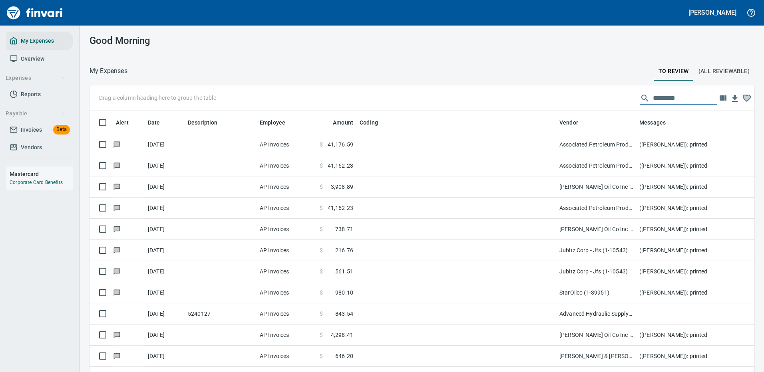
drag, startPoint x: 668, startPoint y: 100, endPoint x: 605, endPoint y: 102, distance: 62.8
click at [605, 102] on div "Drag a column heading here to group the table" at bounding box center [422, 99] width 665 height 26
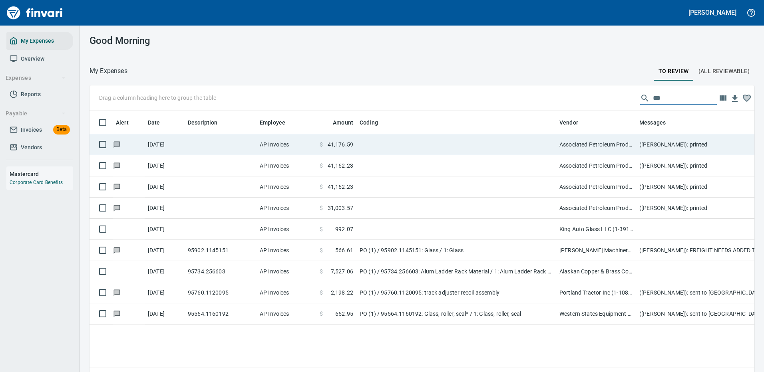
type input "***"
click at [428, 148] on td at bounding box center [456, 144] width 200 height 21
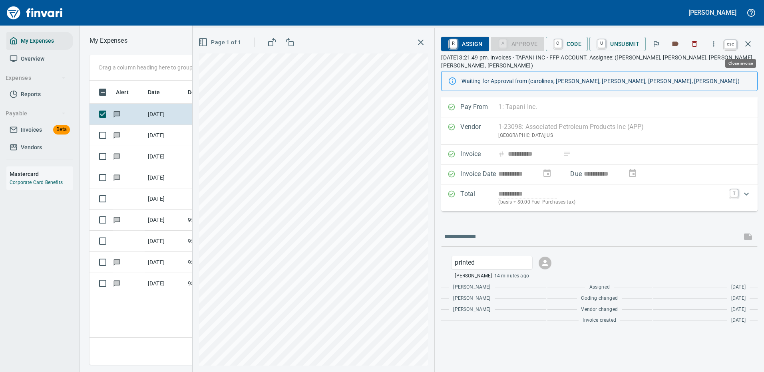
scroll to position [273, 459]
click at [751, 42] on icon "button" at bounding box center [748, 44] width 10 height 10
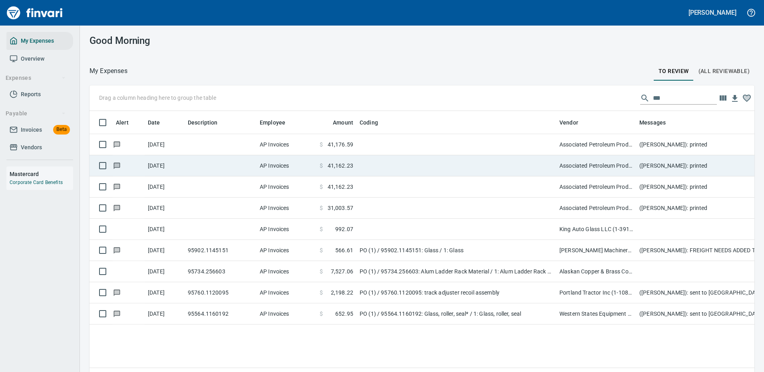
scroll to position [273, 653]
click at [357, 163] on td at bounding box center [456, 165] width 200 height 21
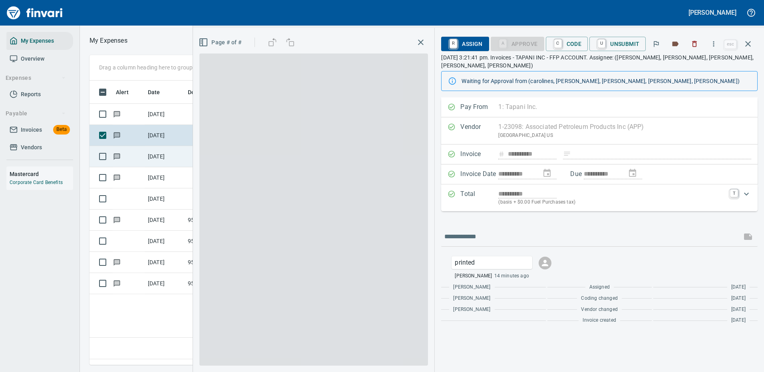
scroll to position [273, 459]
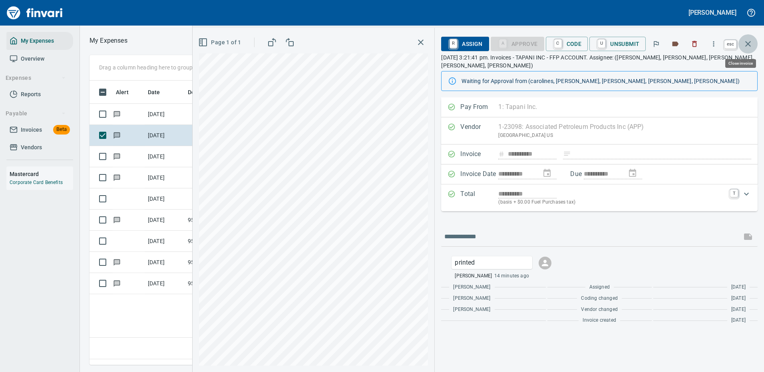
click at [750, 42] on icon "button" at bounding box center [748, 44] width 10 height 10
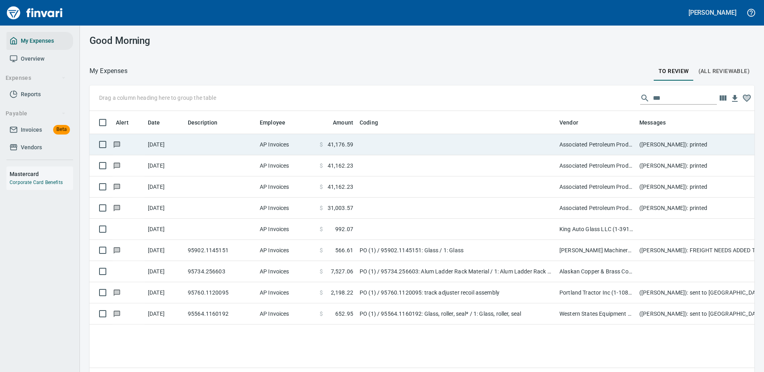
scroll to position [273, 653]
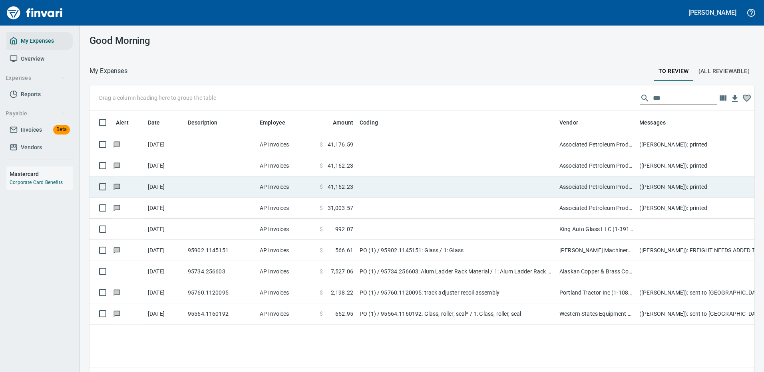
click at [352, 187] on span "41,162.23" at bounding box center [341, 187] width 26 height 8
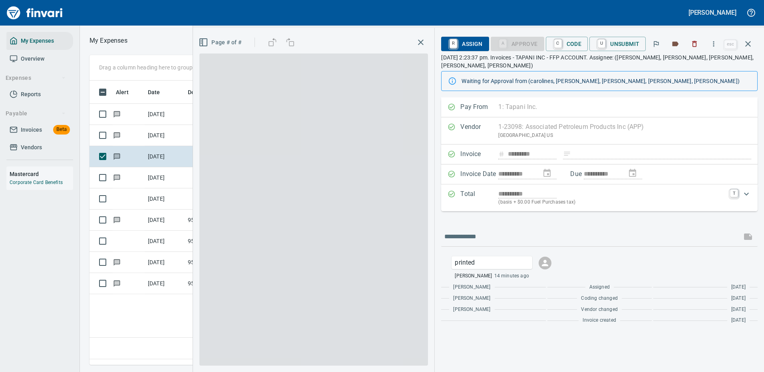
scroll to position [273, 459]
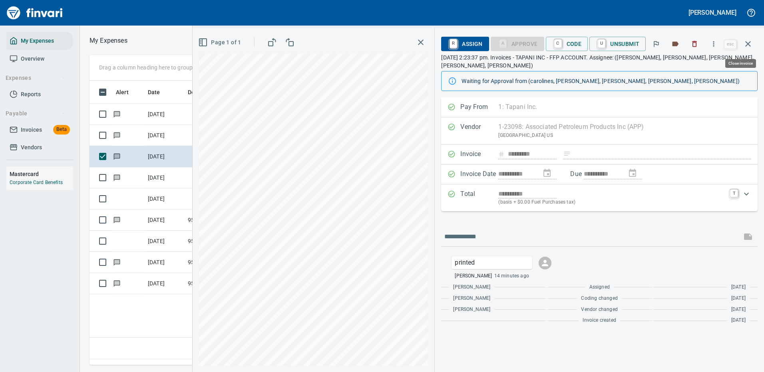
click at [749, 42] on icon "button" at bounding box center [748, 44] width 10 height 10
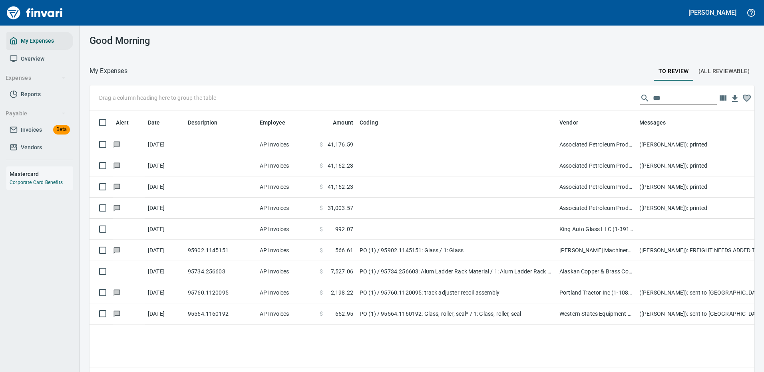
scroll to position [273, 653]
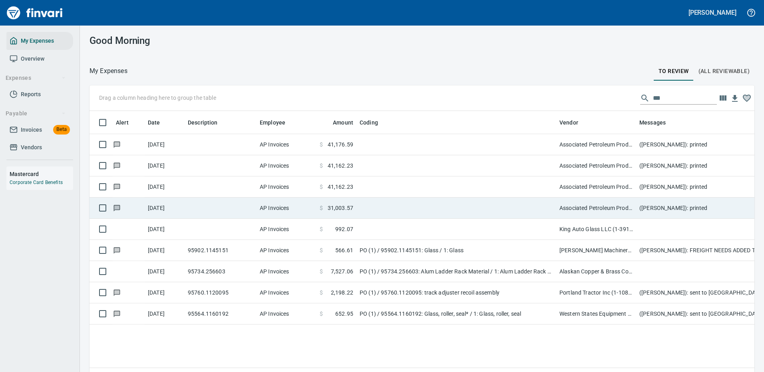
click at [360, 208] on td at bounding box center [456, 208] width 200 height 21
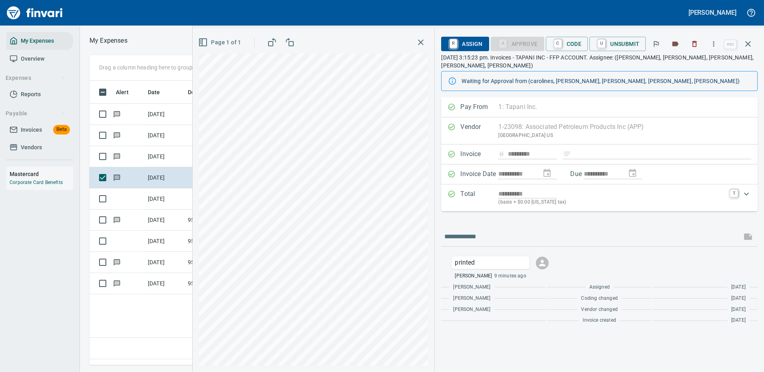
scroll to position [273, 459]
